Goal: Navigation & Orientation: Find specific page/section

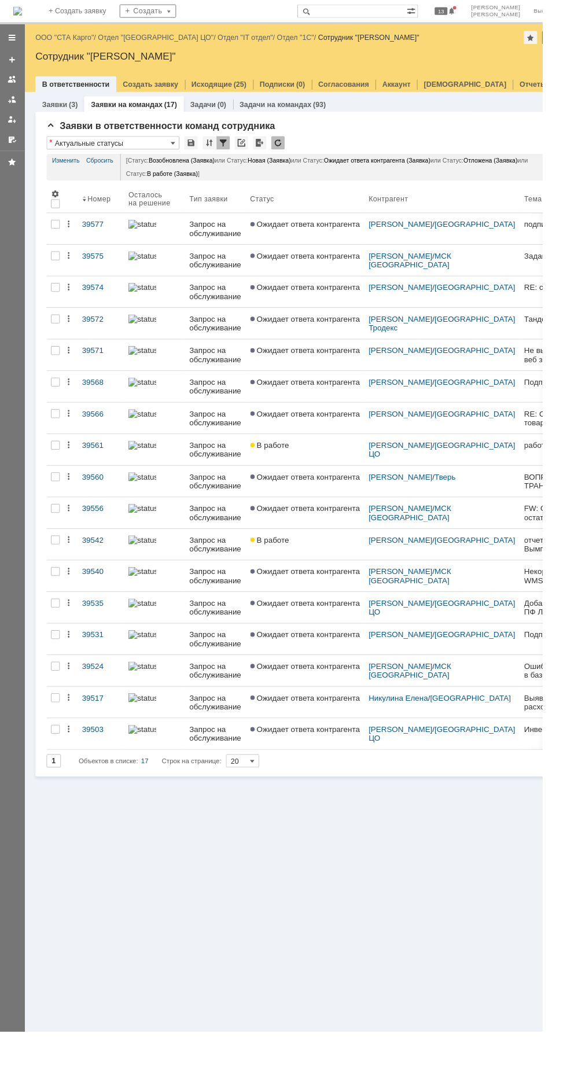
click at [60, 39] on link "ООО "СТА Карго"" at bounding box center [67, 39] width 61 height 9
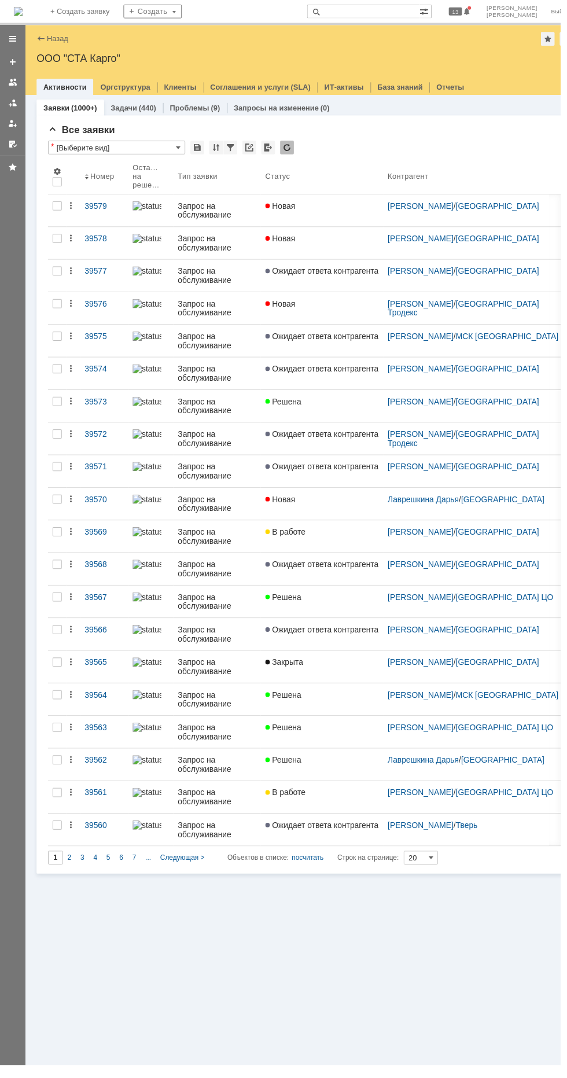
click at [23, 16] on img at bounding box center [18, 11] width 9 height 9
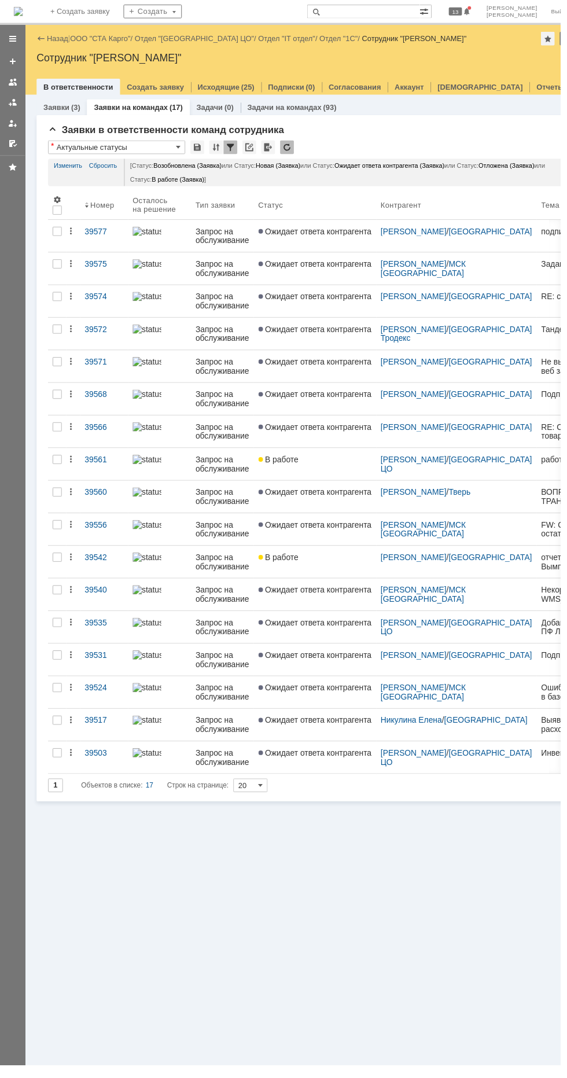
click at [12, 83] on div at bounding box center [12, 83] width 9 height 9
